Goal: Obtain resource: Obtain resource

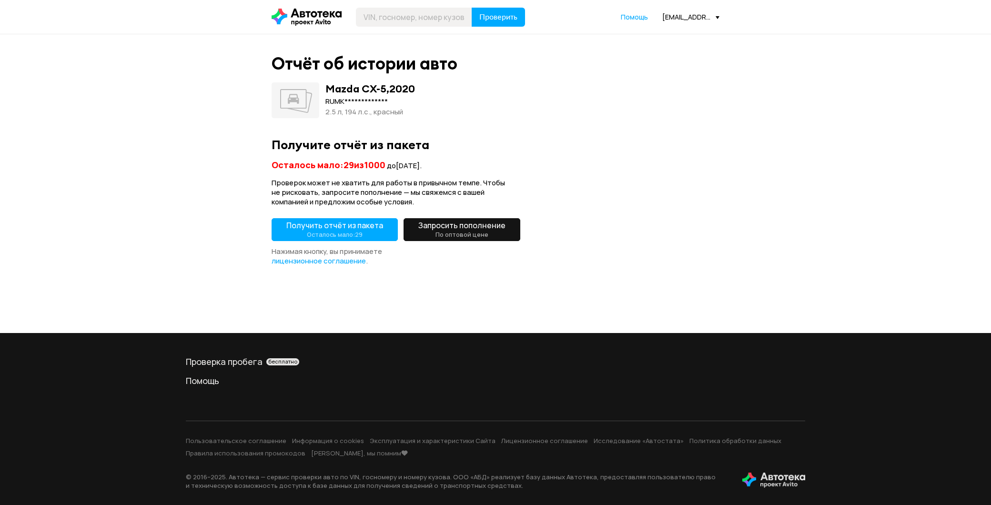
drag, startPoint x: 372, startPoint y: 221, endPoint x: 389, endPoint y: 211, distance: 19.2
click at [372, 221] on span "Получить отчёт из пакета Осталось мало: 29" at bounding box center [334, 229] width 97 height 19
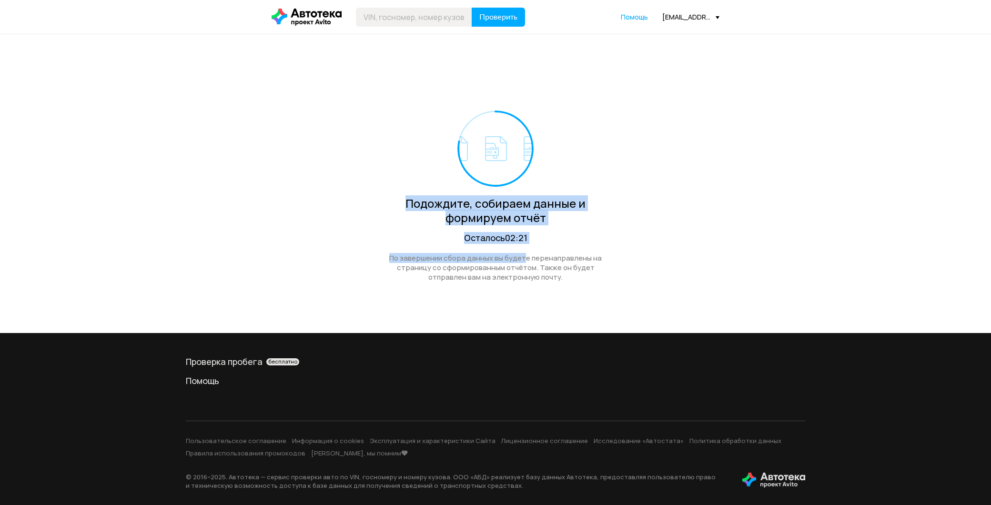
drag, startPoint x: 523, startPoint y: 257, endPoint x: 328, endPoint y: 198, distance: 204.2
click at [328, 198] on div "Подождите, собираем данные и формируем отчёт Осталось 02:21 По завершении сбора…" at bounding box center [496, 171] width 448 height 274
drag, startPoint x: 328, startPoint y: 198, endPoint x: 373, endPoint y: 203, distance: 45.6
click at [328, 198] on div "Подождите, собираем данные и формируем отчёт Осталось 02:21 По завершении сбора…" at bounding box center [496, 171] width 448 height 274
drag, startPoint x: 373, startPoint y: 203, endPoint x: 606, endPoint y: 301, distance: 252.6
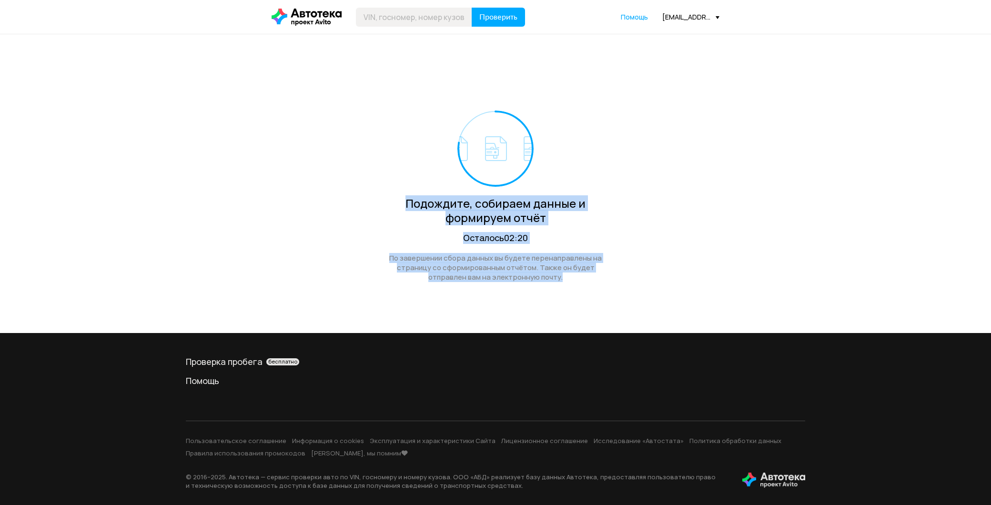
click at [606, 301] on div "Подождите, собираем данные и формируем отчёт Осталось 02:20 По завершении сбора…" at bounding box center [496, 171] width 448 height 274
drag, startPoint x: 606, startPoint y: 301, endPoint x: 582, endPoint y: 291, distance: 25.8
click at [606, 301] on div "Подождите, собираем данные и формируем отчёт Осталось 02:20 По завершении сбора…" at bounding box center [496, 171] width 448 height 274
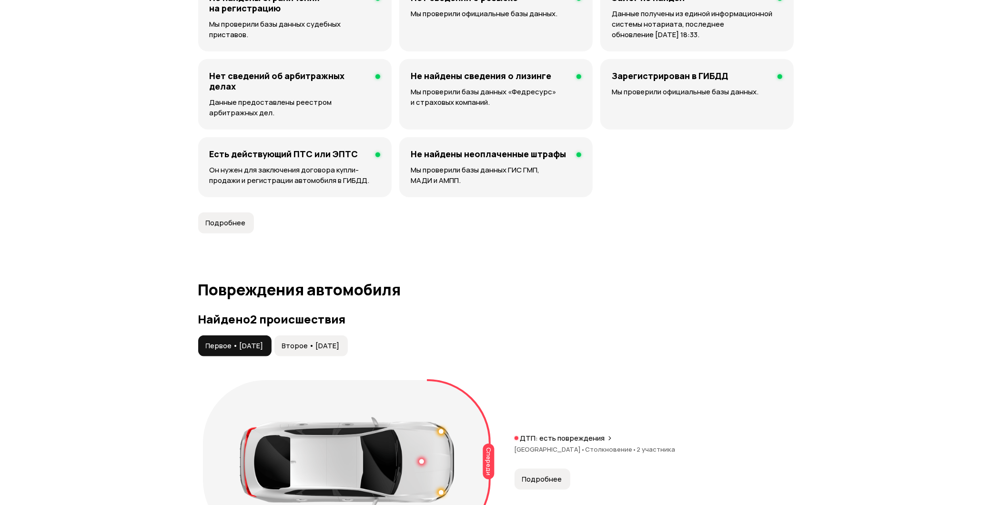
scroll to position [953, 0]
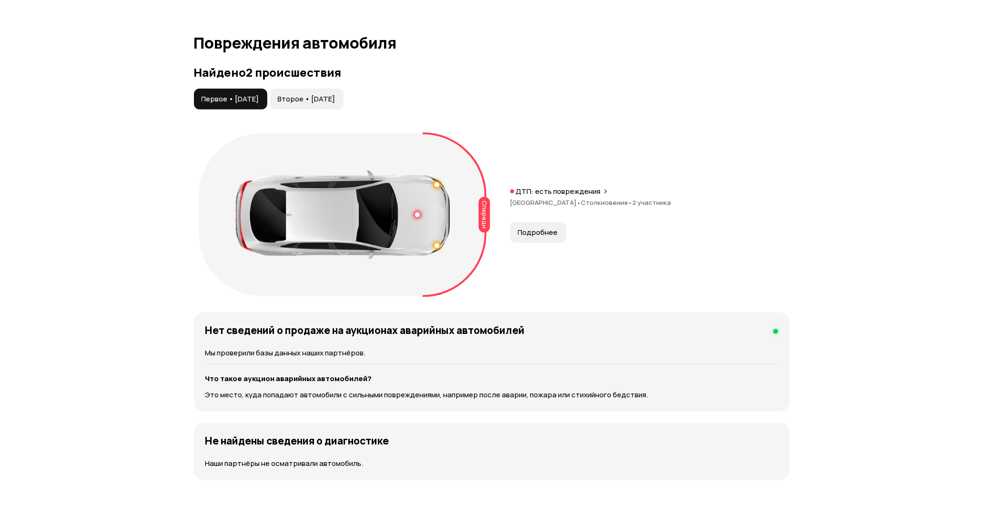
click at [312, 101] on span "Второе • [DATE]" at bounding box center [307, 99] width 58 height 10
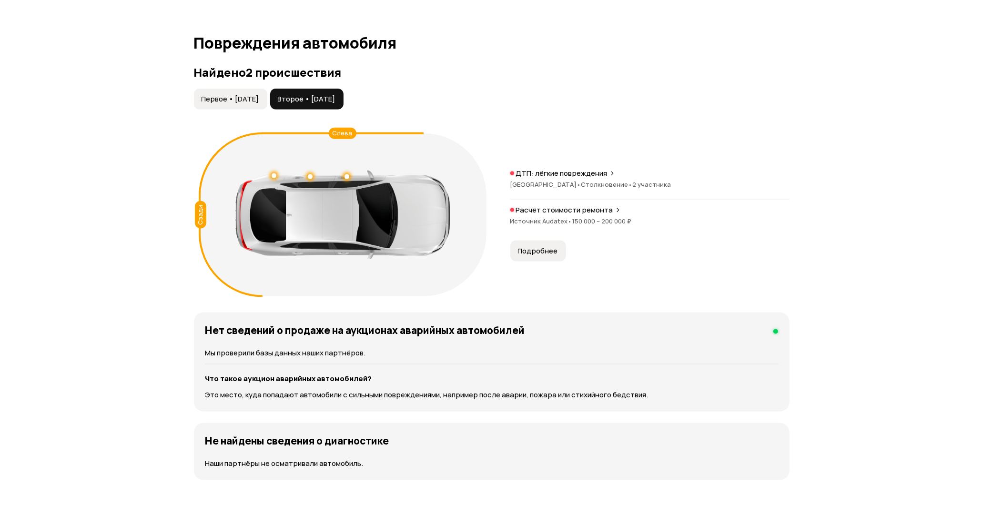
click at [239, 99] on span "Первое • [DATE]" at bounding box center [231, 99] width 58 height 10
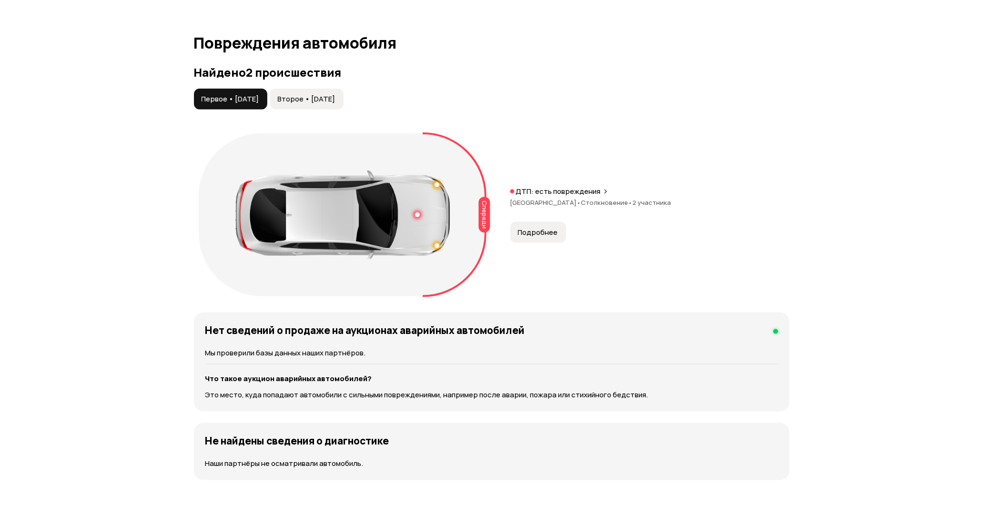
click at [541, 244] on div "Спереди ДТП: есть повреждения [GEOGRAPHIC_DATA] • Столкновение • 2 участника По…" at bounding box center [492, 215] width 596 height 172
click at [540, 232] on span "Подробнее" at bounding box center [538, 233] width 40 height 10
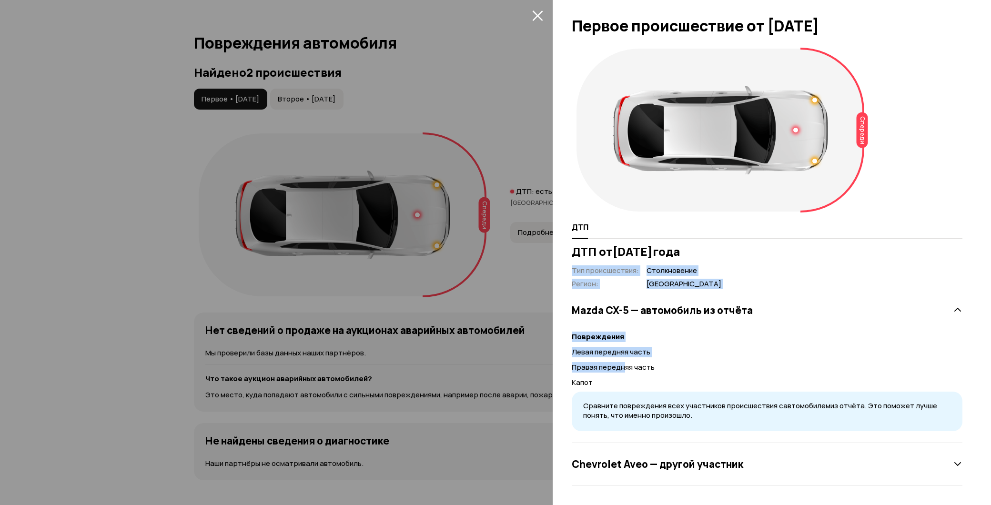
drag, startPoint x: 622, startPoint y: 356, endPoint x: 558, endPoint y: 280, distance: 99.8
click at [558, 280] on div "Спереди ДТП ДТП от [DATE] Тип происшествия : Столкновение Регион : [GEOGRAPHIC_…" at bounding box center [772, 274] width 438 height 461
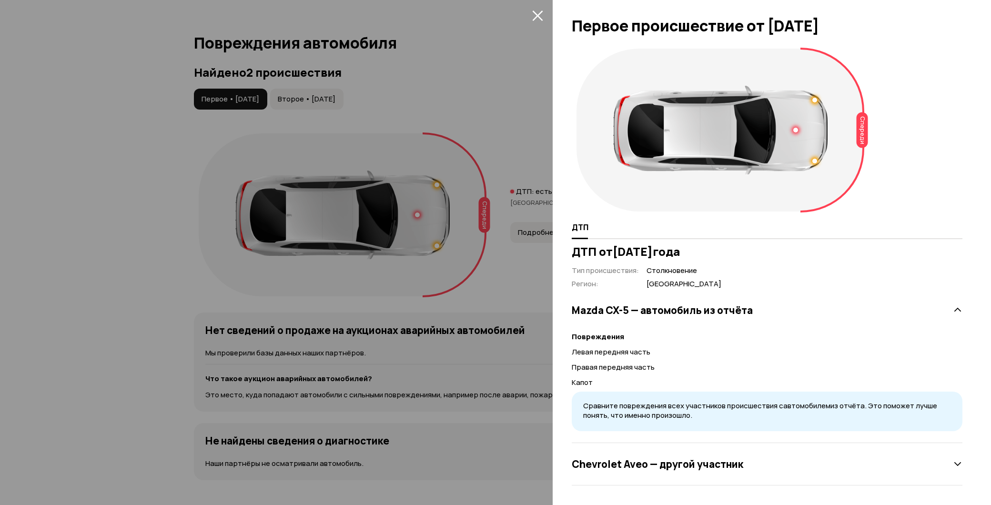
click at [558, 280] on div "Спереди ДТП ДТП от [DATE] Тип происшествия : Столкновение Регион : [GEOGRAPHIC_…" at bounding box center [772, 274] width 438 height 461
click at [449, 105] on div at bounding box center [495, 252] width 991 height 505
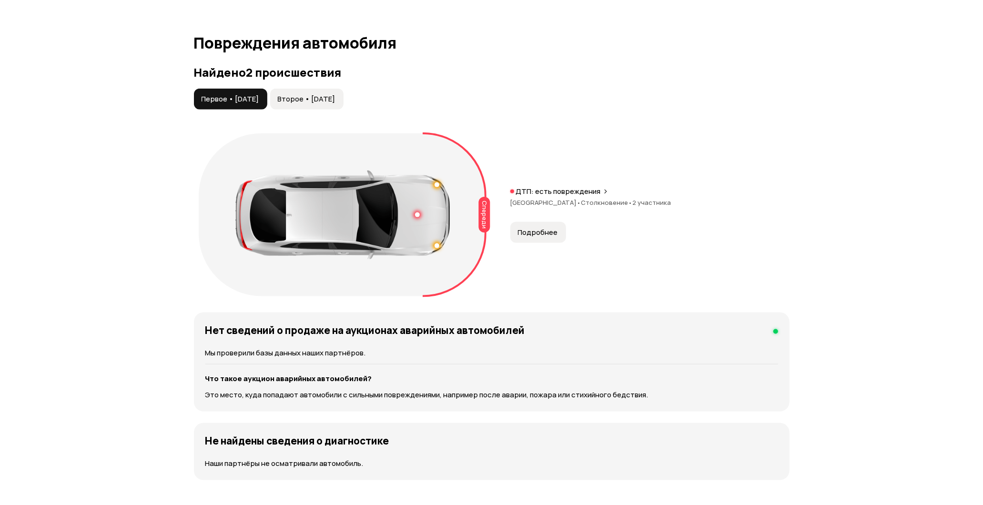
click at [335, 99] on span "Второе • [DATE]" at bounding box center [307, 99] width 58 height 10
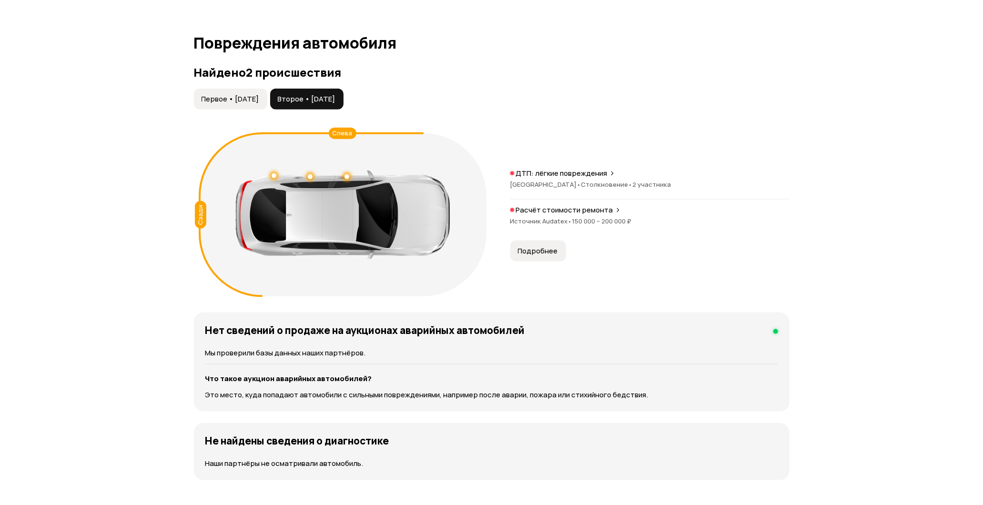
click at [549, 212] on p "Расчёт стоимости ремонта" at bounding box center [564, 210] width 97 height 10
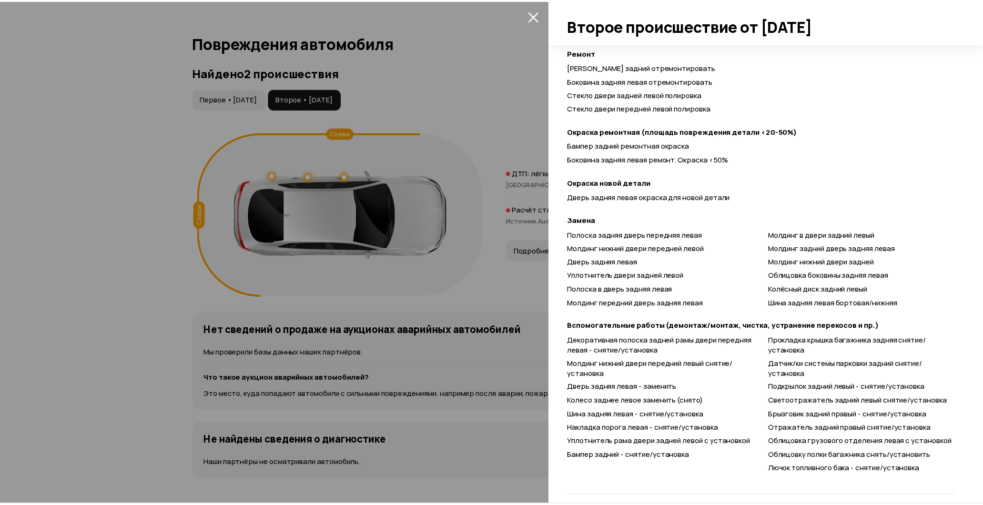
scroll to position [350, 0]
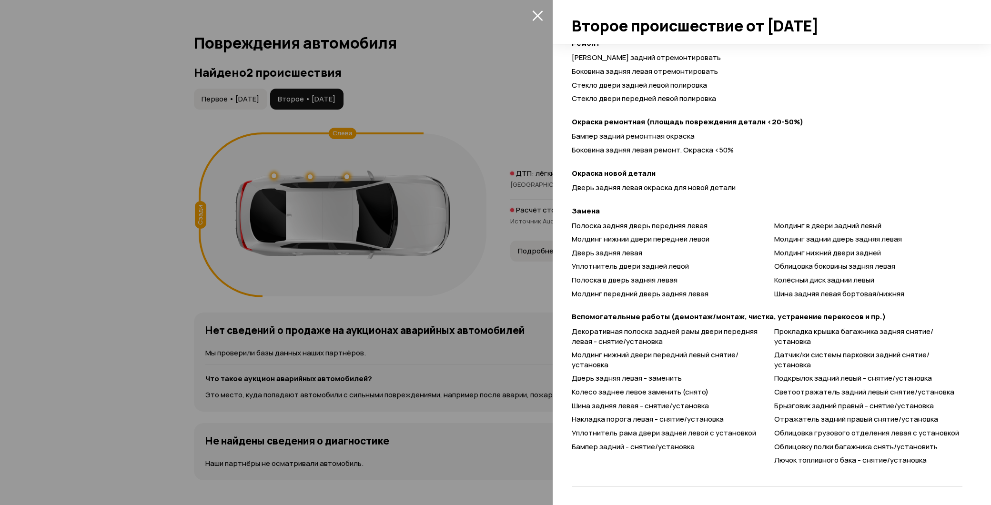
click at [434, 73] on div at bounding box center [495, 252] width 991 height 505
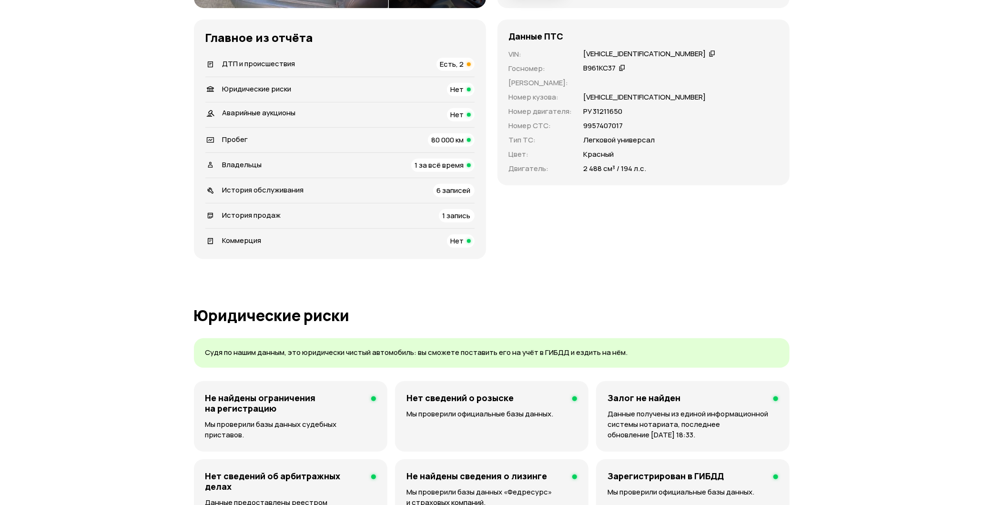
scroll to position [264, 0]
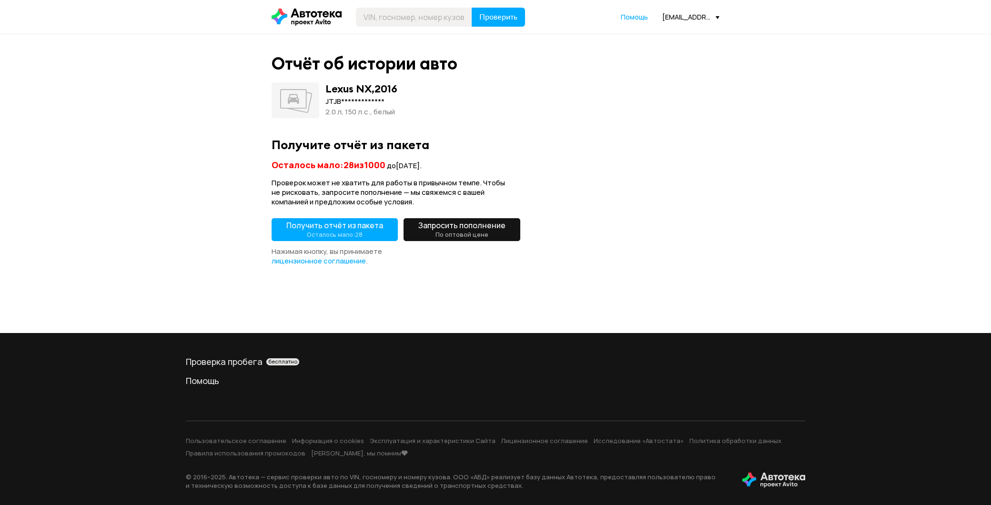
click at [346, 218] on button "Получить отчёт из пакета Осталось мало: 28" at bounding box center [335, 229] width 126 height 23
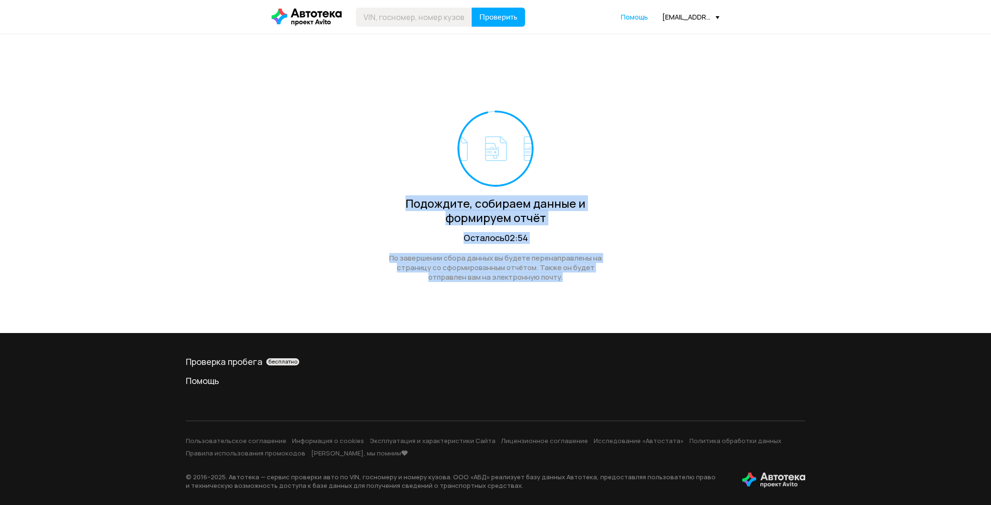
drag, startPoint x: 406, startPoint y: 194, endPoint x: 330, endPoint y: 158, distance: 84.0
click at [330, 158] on div "Подождите, собираем данные и формируем отчёт Осталось 02:54 По завершении сбора…" at bounding box center [496, 171] width 448 height 274
drag, startPoint x: 330, startPoint y: 158, endPoint x: 550, endPoint y: 52, distance: 243.8
click at [330, 154] on div "Подождите, собираем данные и формируем отчёт Осталось 02:54 По завершении сбора…" at bounding box center [496, 171] width 448 height 274
drag, startPoint x: 598, startPoint y: 279, endPoint x: 344, endPoint y: 179, distance: 274.0
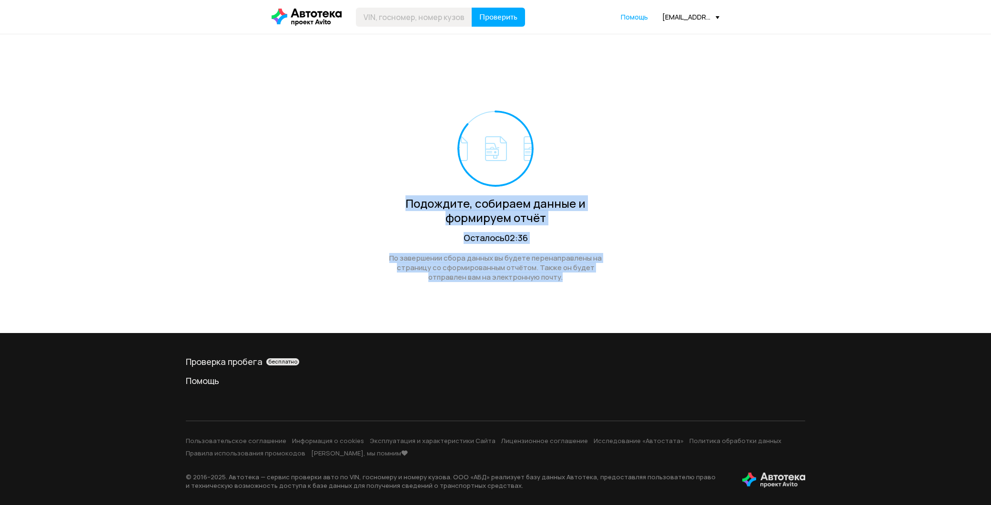
click at [344, 179] on div "Подождите, собираем данные и формируем отчёт Осталось 02:36 По завершении сбора…" at bounding box center [496, 171] width 448 height 274
drag, startPoint x: 344, startPoint y: 179, endPoint x: 292, endPoint y: 11, distance: 175.1
click at [344, 179] on div "Подождите, собираем данные и формируем отчёт Осталось 02:36 По завершении сбора…" at bounding box center [496, 171] width 448 height 274
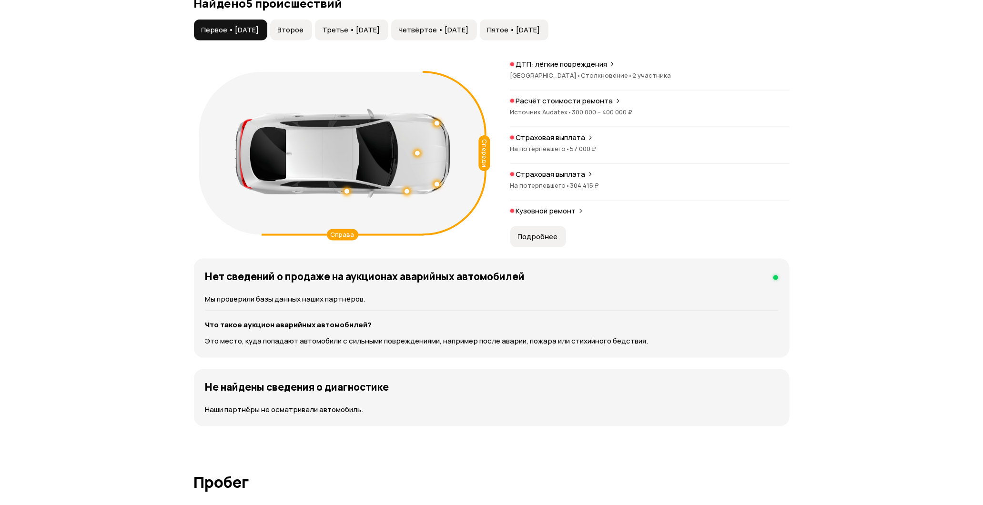
scroll to position [953, 0]
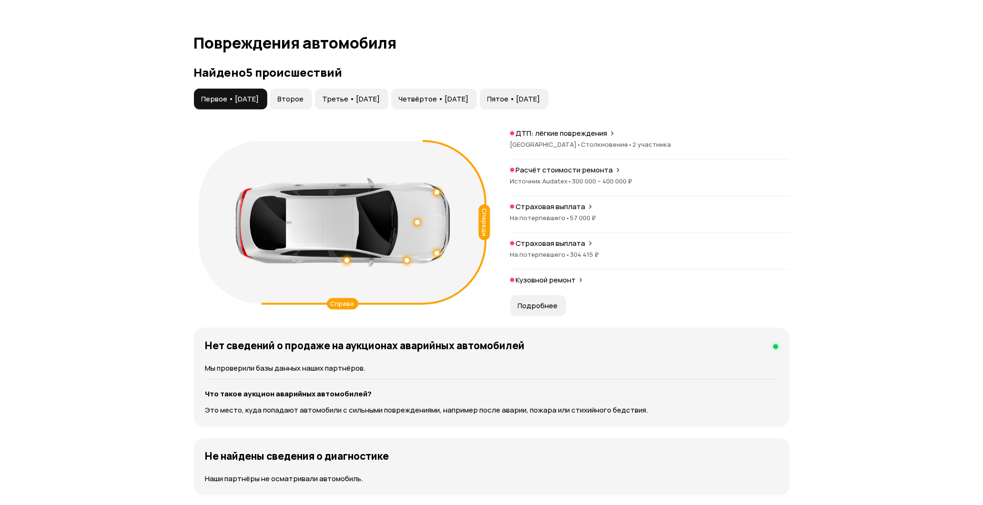
click at [312, 108] on button "Второе" at bounding box center [291, 99] width 42 height 21
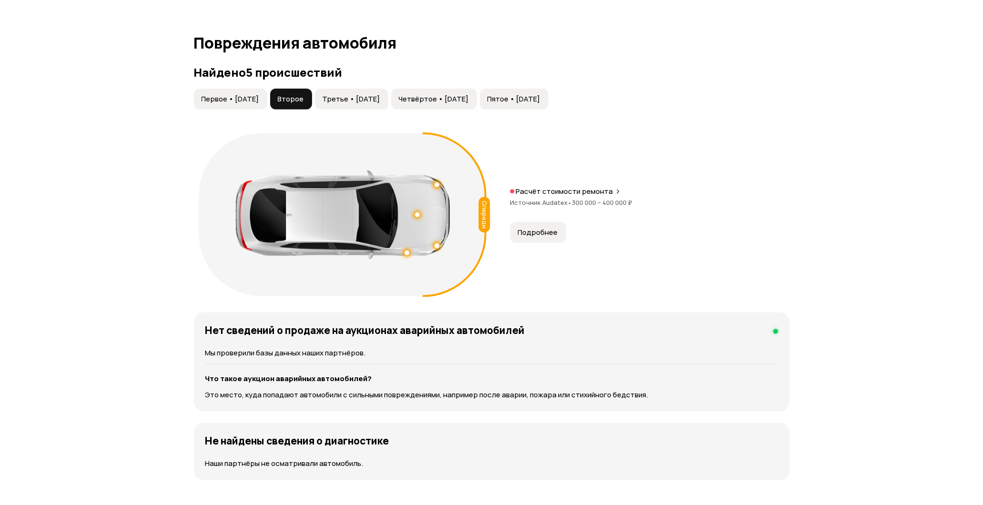
click at [377, 106] on button "Третье • 02 апр 2019" at bounding box center [351, 99] width 73 height 21
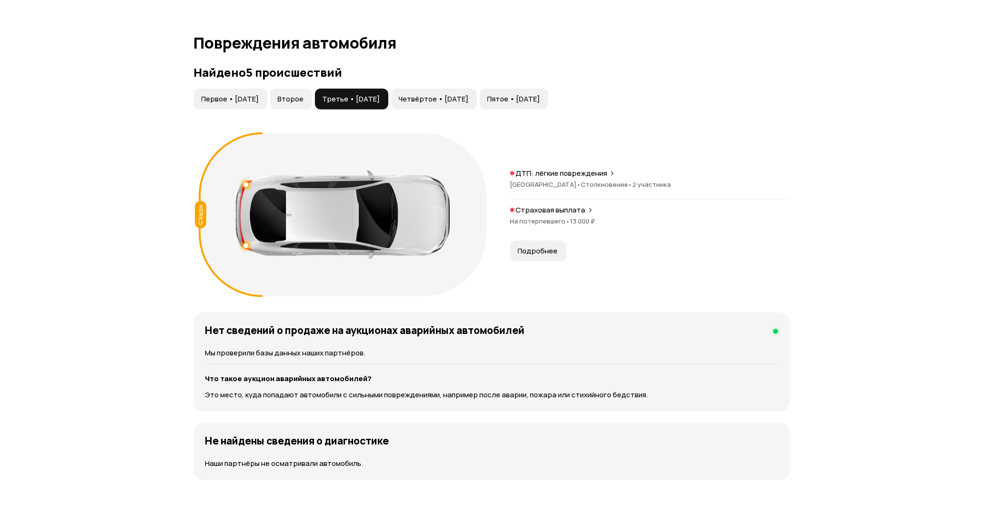
click at [446, 103] on span "Четвёртое • 06 апр 2019" at bounding box center [434, 99] width 70 height 10
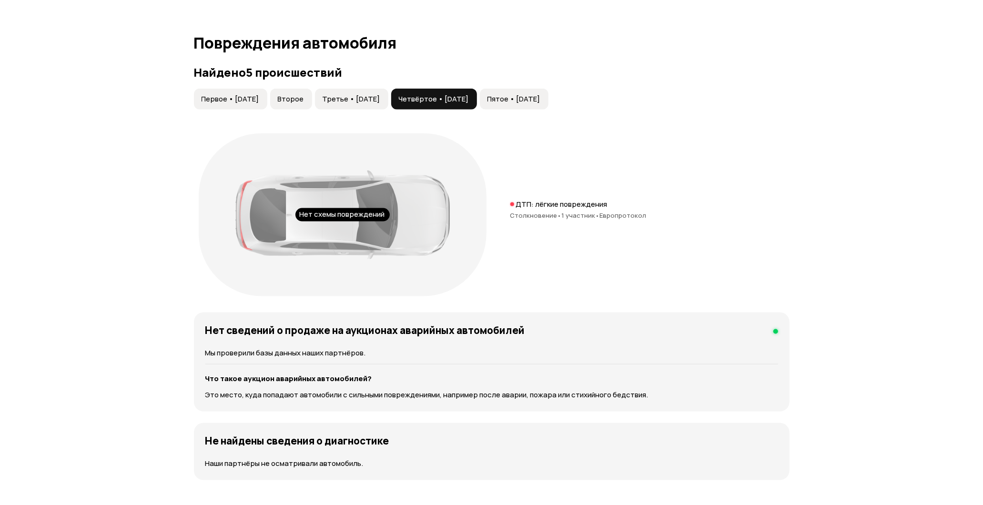
click at [540, 103] on span "Пятое • 18 июн 2024" at bounding box center [513, 99] width 53 height 10
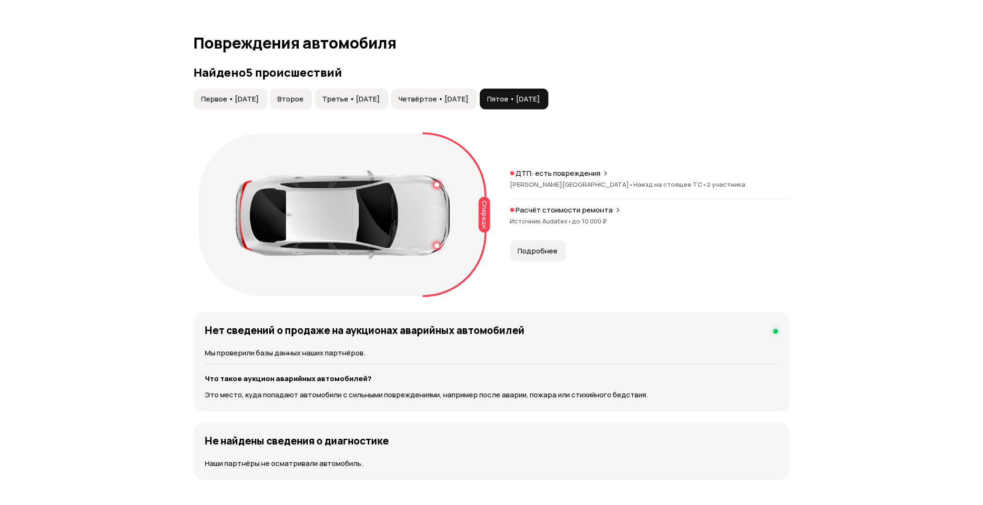
click at [253, 94] on span "Первое • 03 ноя 2017" at bounding box center [231, 99] width 58 height 10
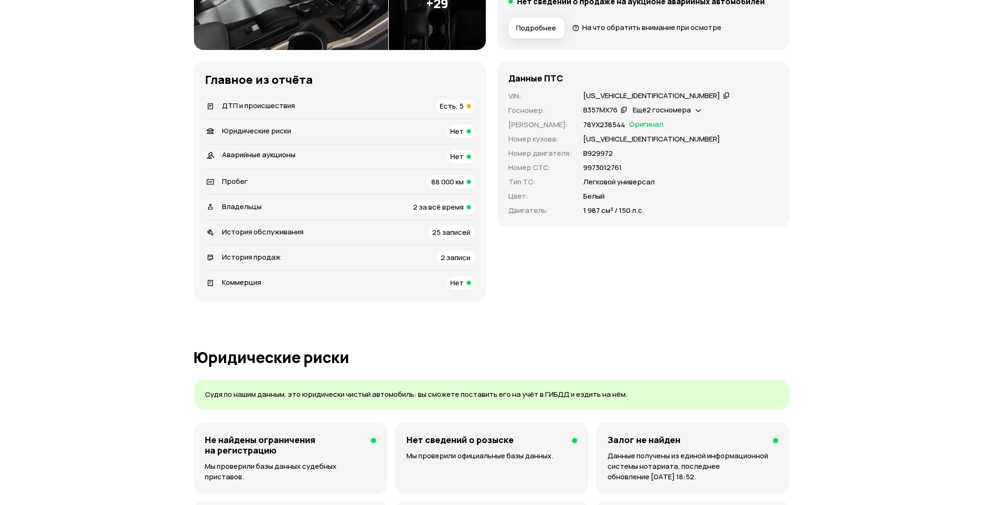
scroll to position [0, 0]
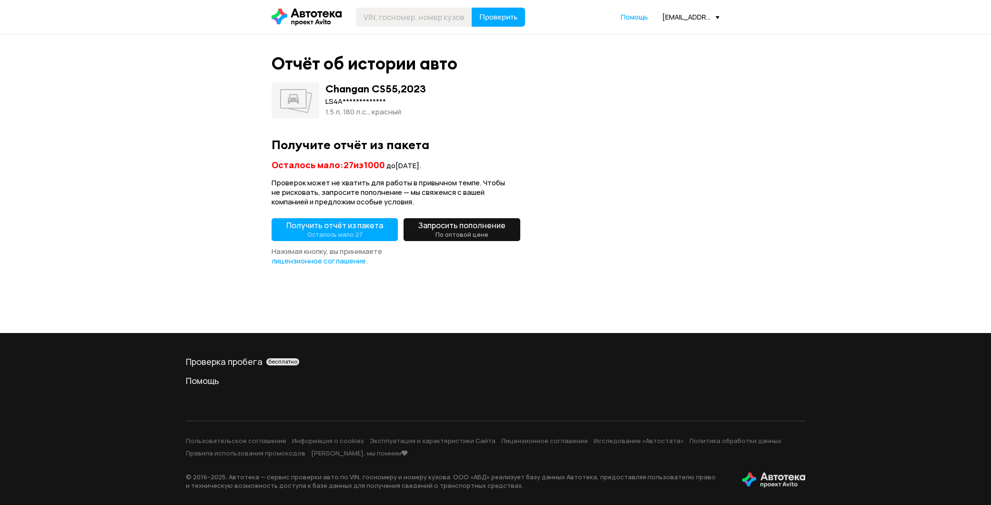
click at [334, 226] on span "Получить отчёт из пакета Осталось мало: 27" at bounding box center [334, 229] width 97 height 19
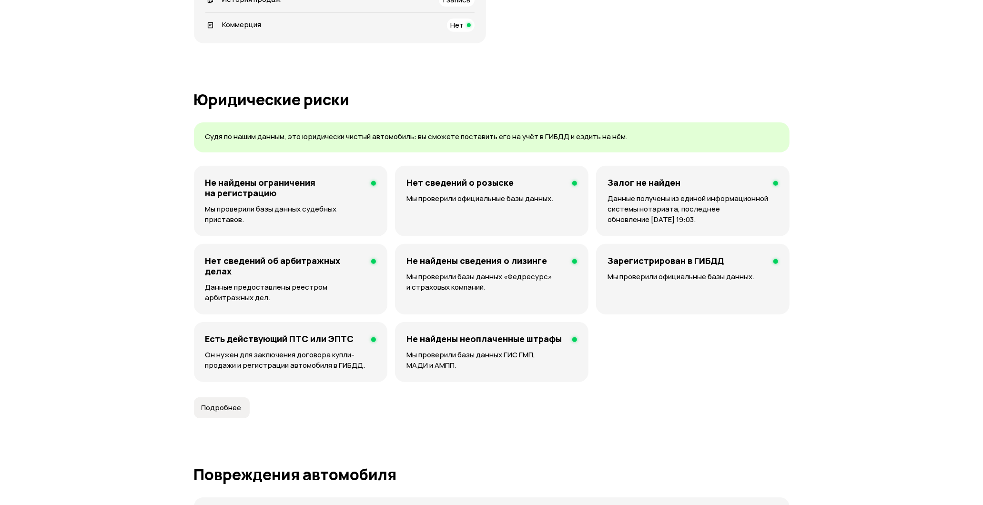
drag, startPoint x: 730, startPoint y: 268, endPoint x: 726, endPoint y: 284, distance: 17.2
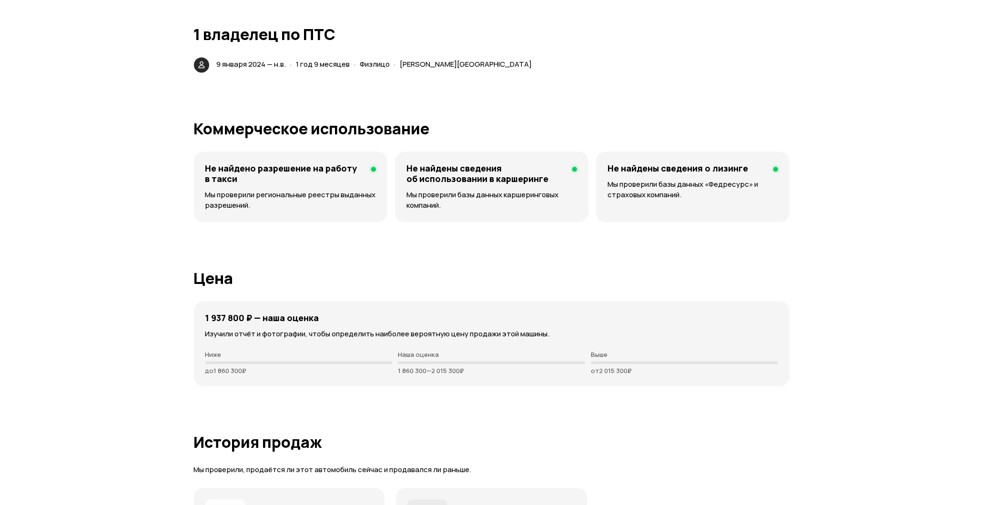
scroll to position [1588, 0]
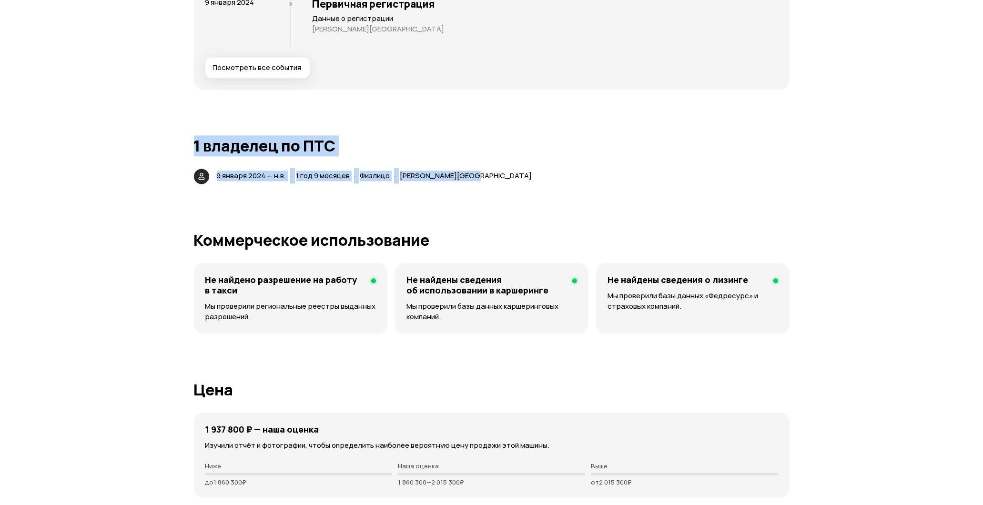
drag, startPoint x: 412, startPoint y: 162, endPoint x: 180, endPoint y: 141, distance: 233.5
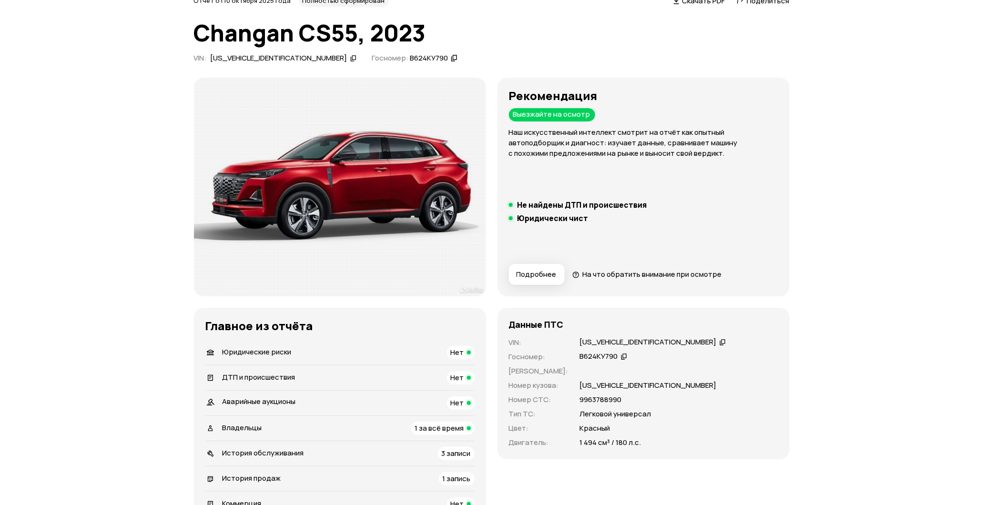
scroll to position [0, 0]
